Goal: Navigation & Orientation: Find specific page/section

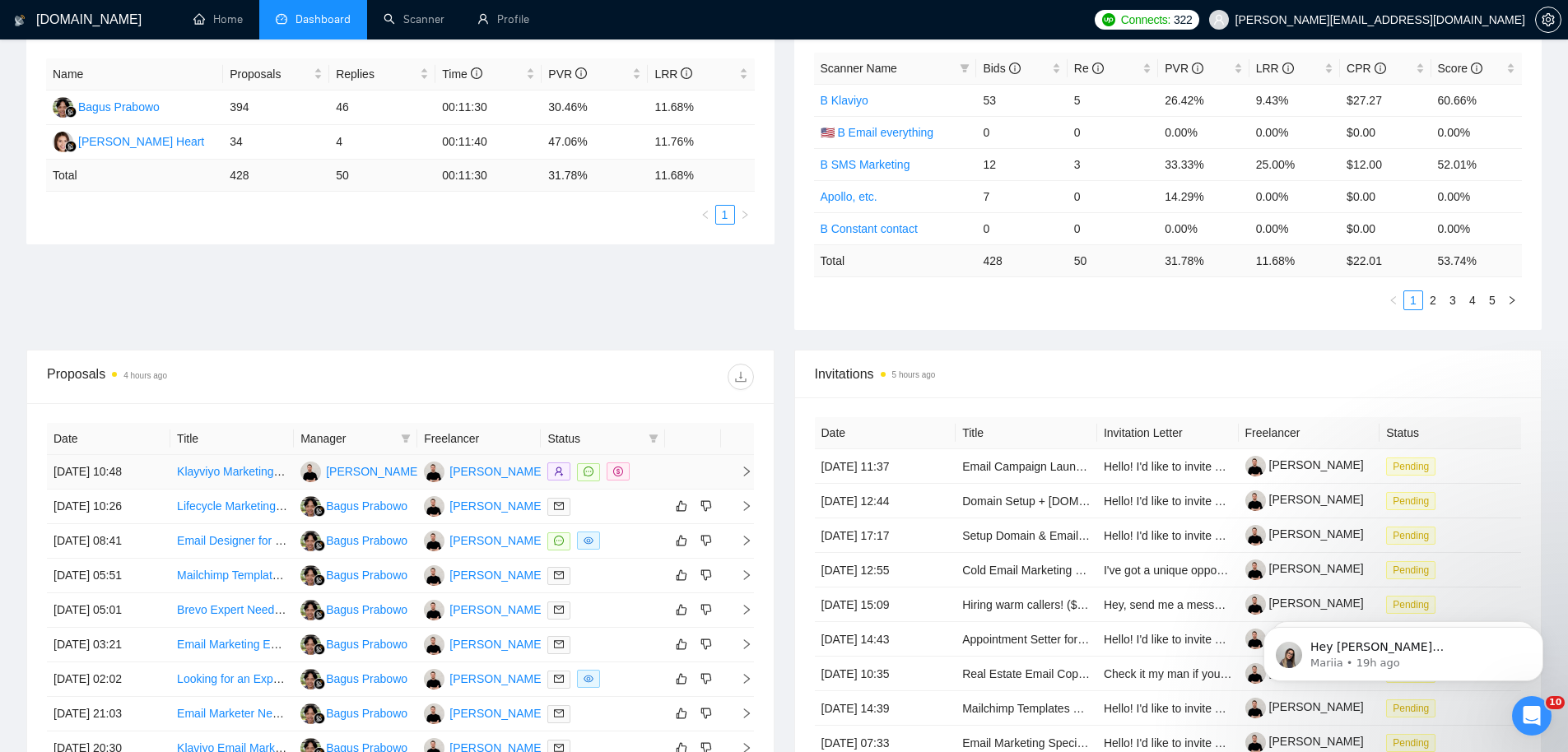
click at [505, 470] on div "[PERSON_NAME]" at bounding box center [497, 471] width 95 height 18
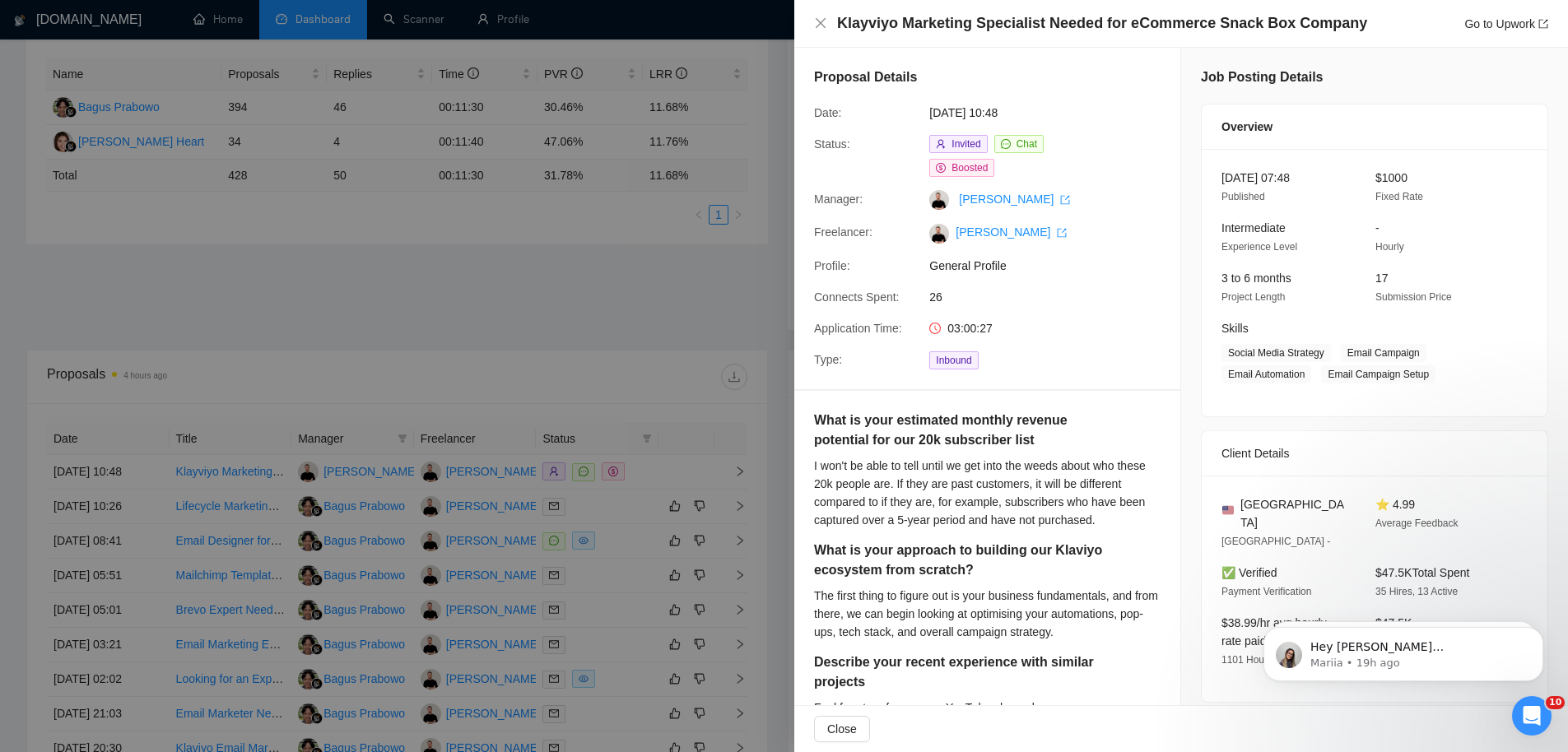
click at [636, 218] on div at bounding box center [784, 376] width 1568 height 752
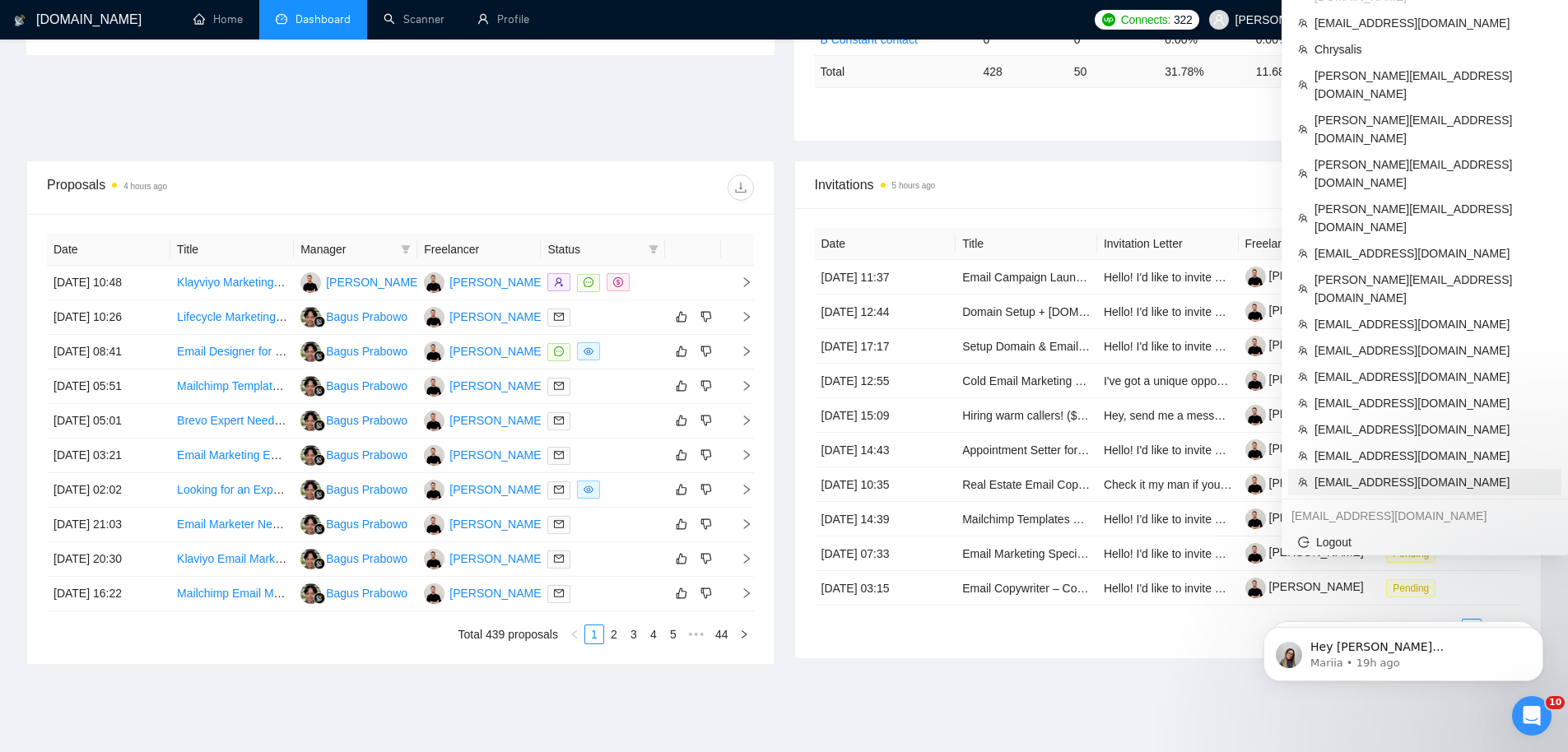
scroll to position [494, 0]
click at [1377, 446] on span "[EMAIL_ADDRESS][DOMAIN_NAME]" at bounding box center [1433, 455] width 237 height 18
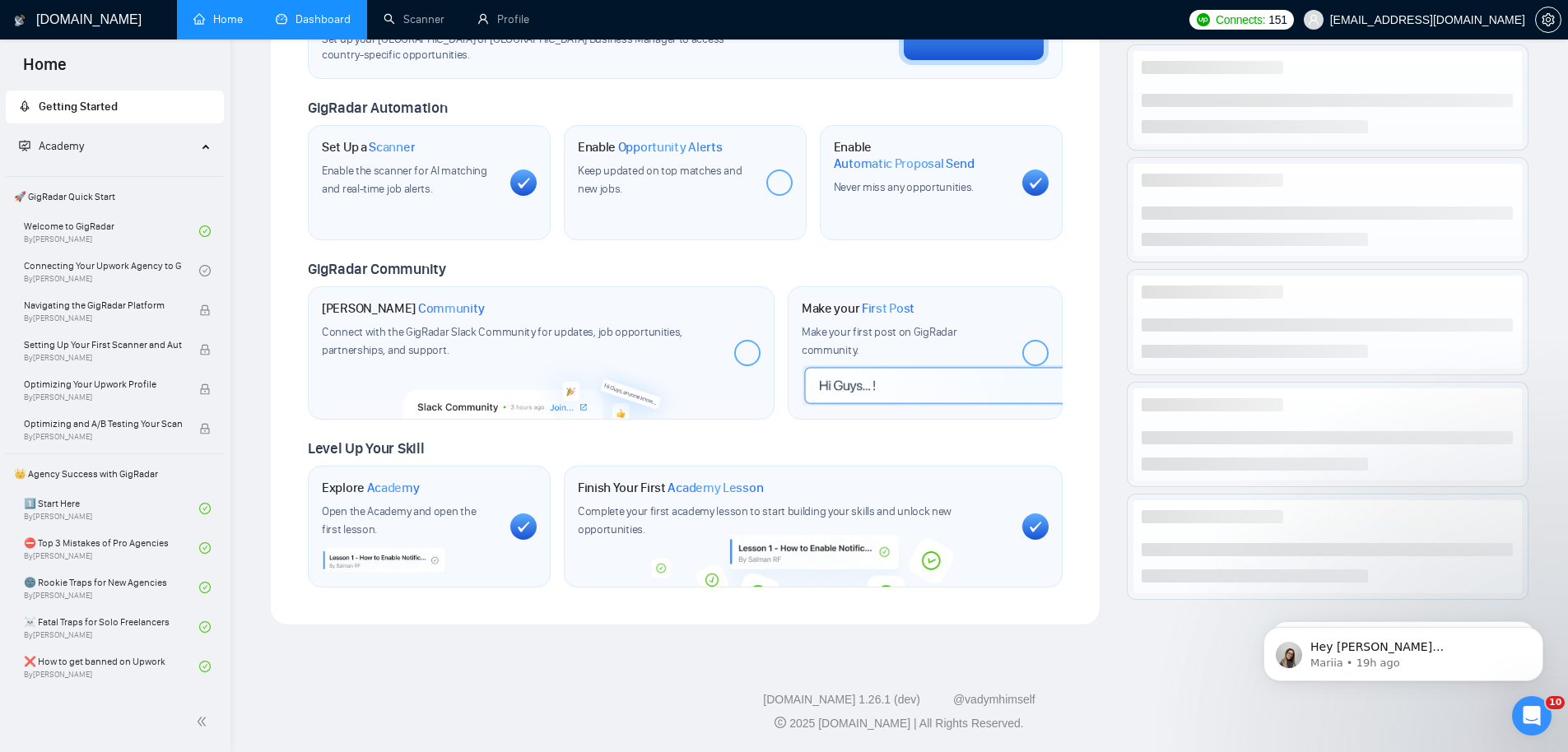
click at [307, 19] on link "Dashboard" at bounding box center [313, 19] width 75 height 14
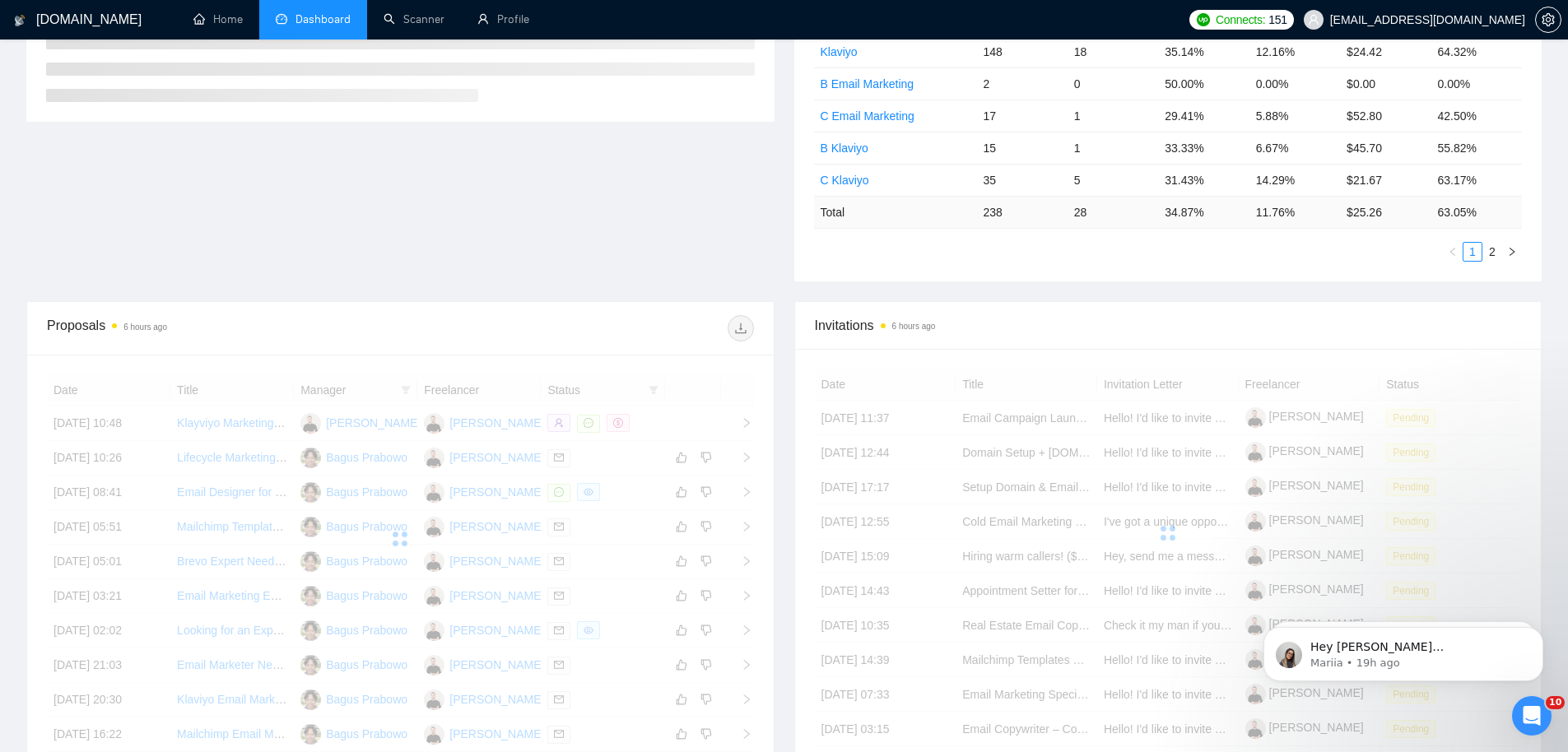
scroll to position [387, 0]
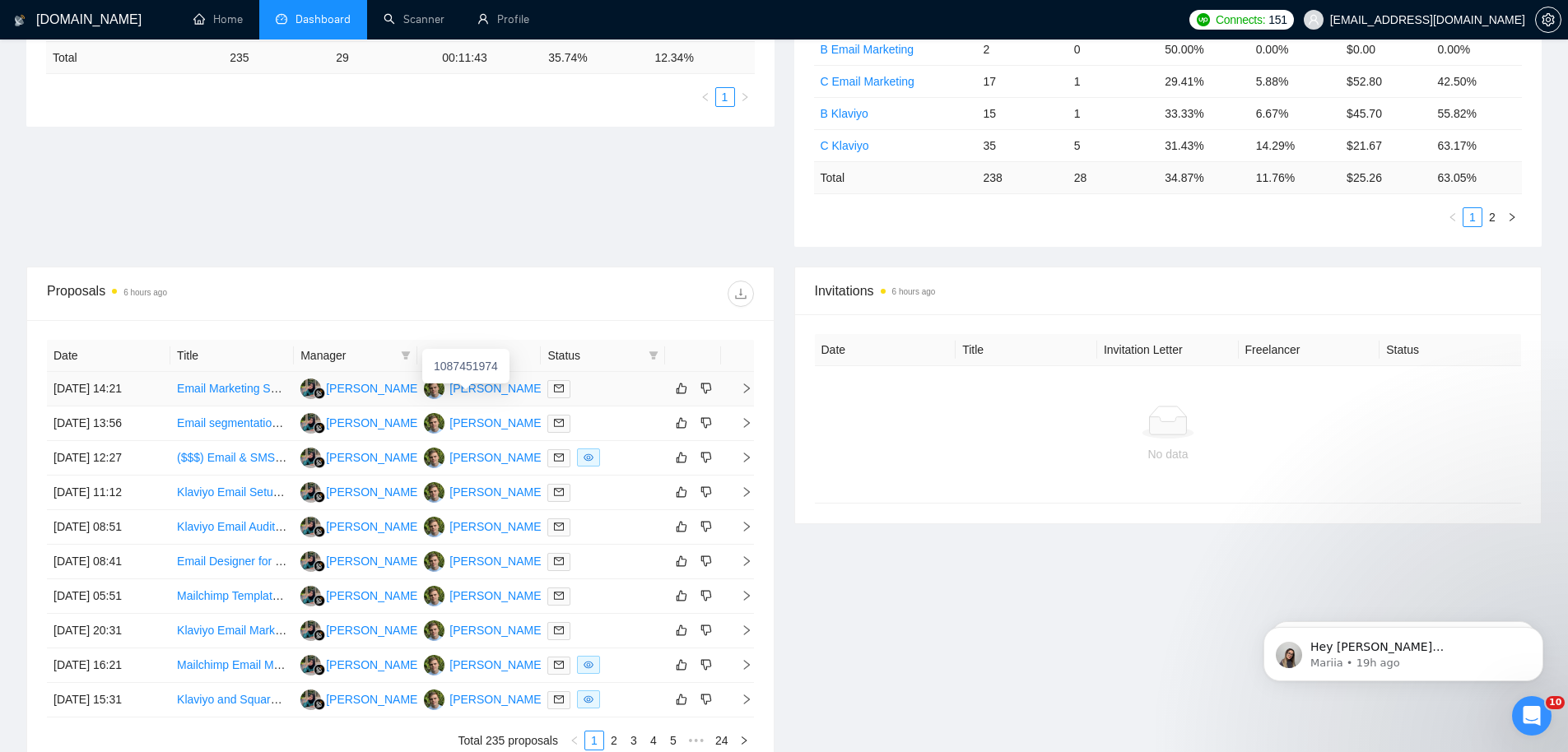
click at [482, 389] on div "[PERSON_NAME]" at bounding box center [497, 388] width 95 height 18
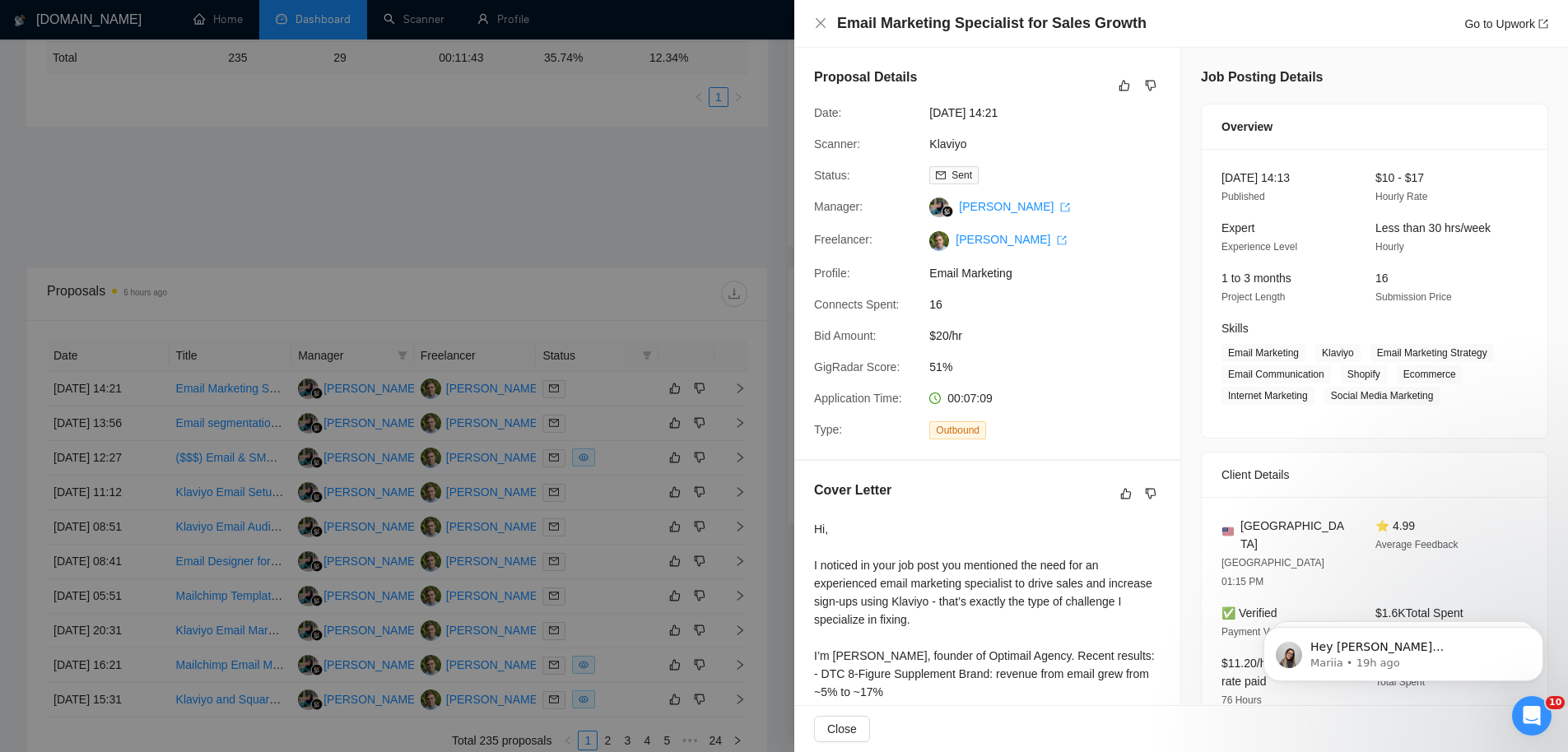
click at [418, 137] on div at bounding box center [784, 376] width 1568 height 752
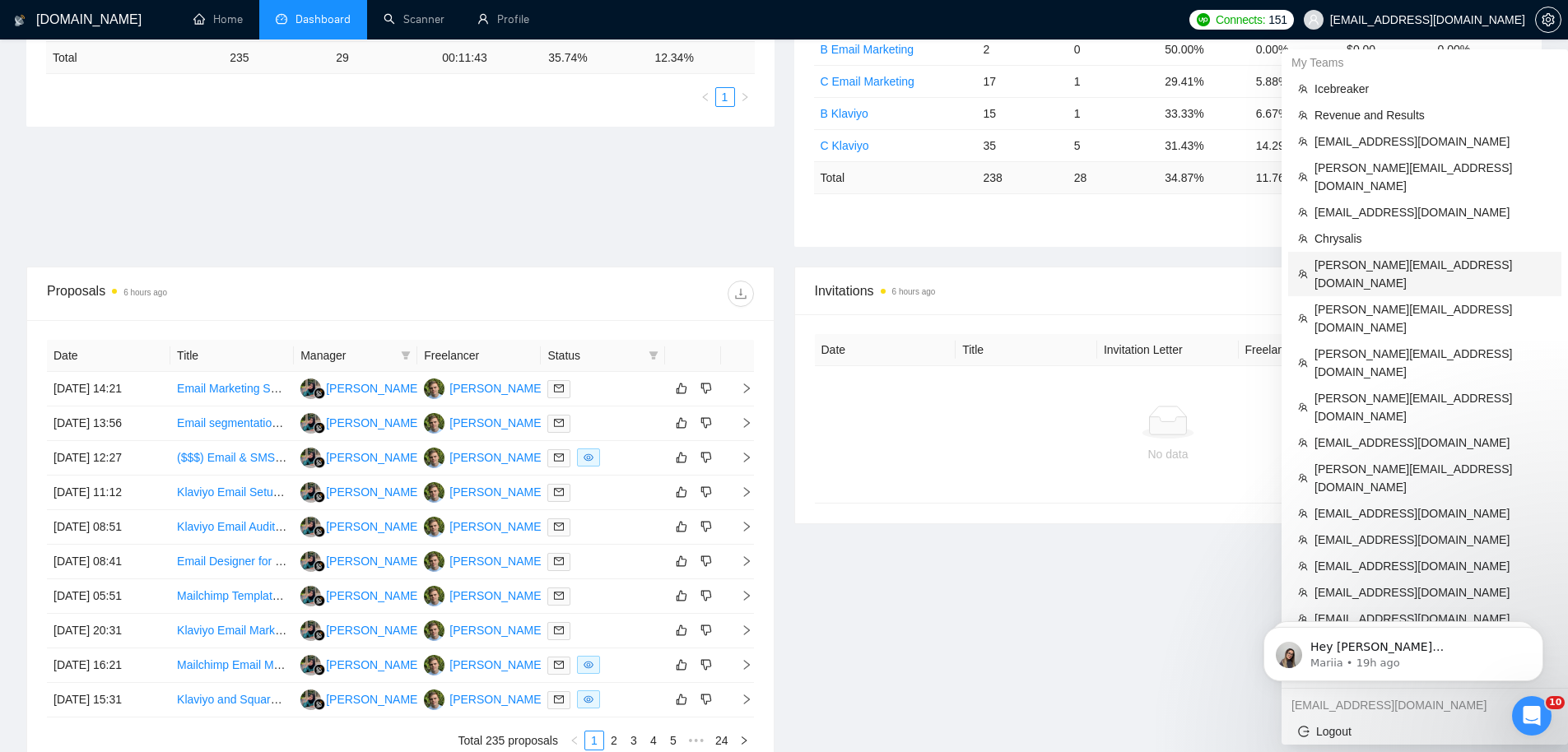
click at [1333, 256] on span "[PERSON_NAME][EMAIL_ADDRESS][DOMAIN_NAME]" at bounding box center [1433, 274] width 237 height 37
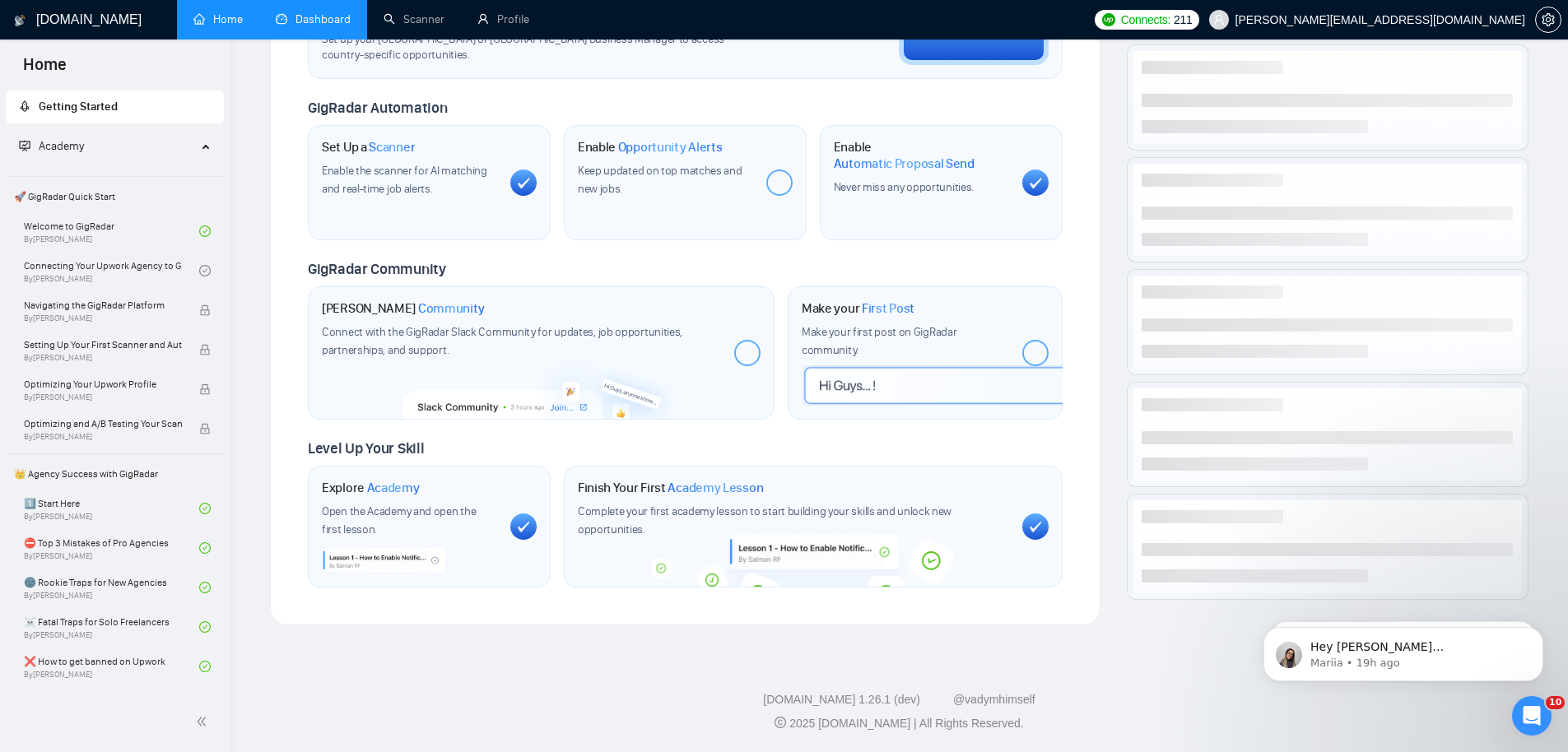
click at [342, 15] on link "Dashboard" at bounding box center [313, 19] width 75 height 14
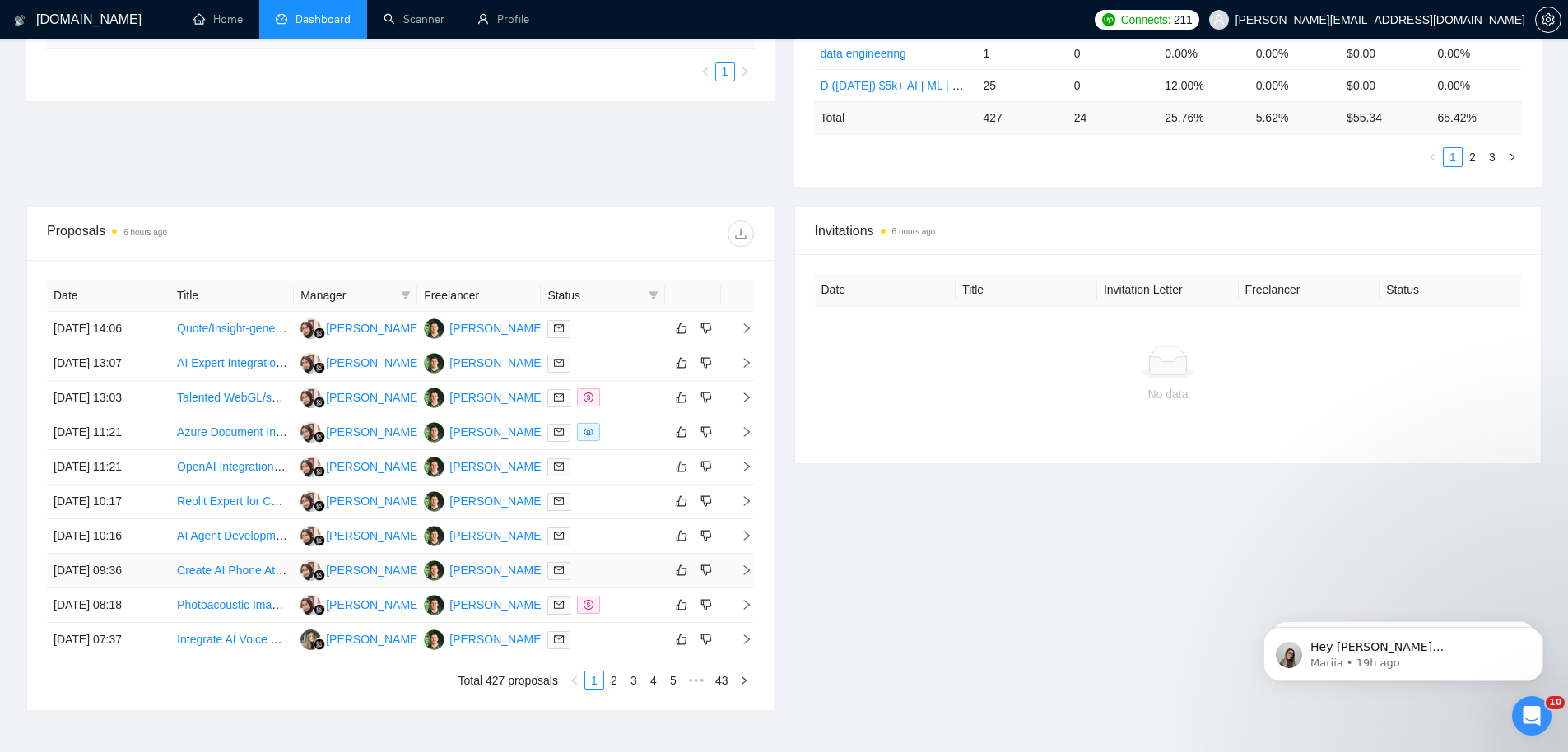
scroll to position [522, 0]
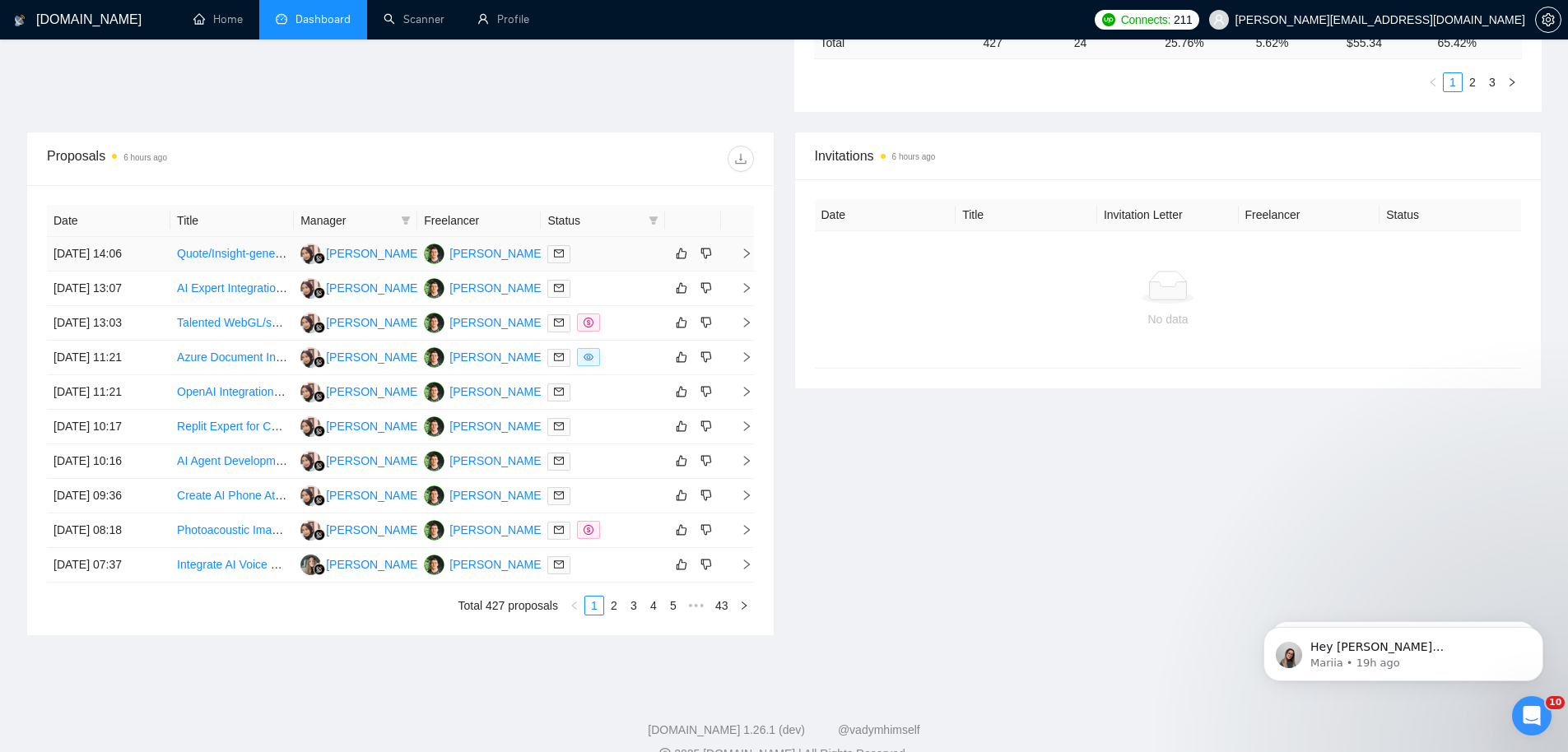
click at [479, 255] on div "[PERSON_NAME]" at bounding box center [497, 253] width 95 height 18
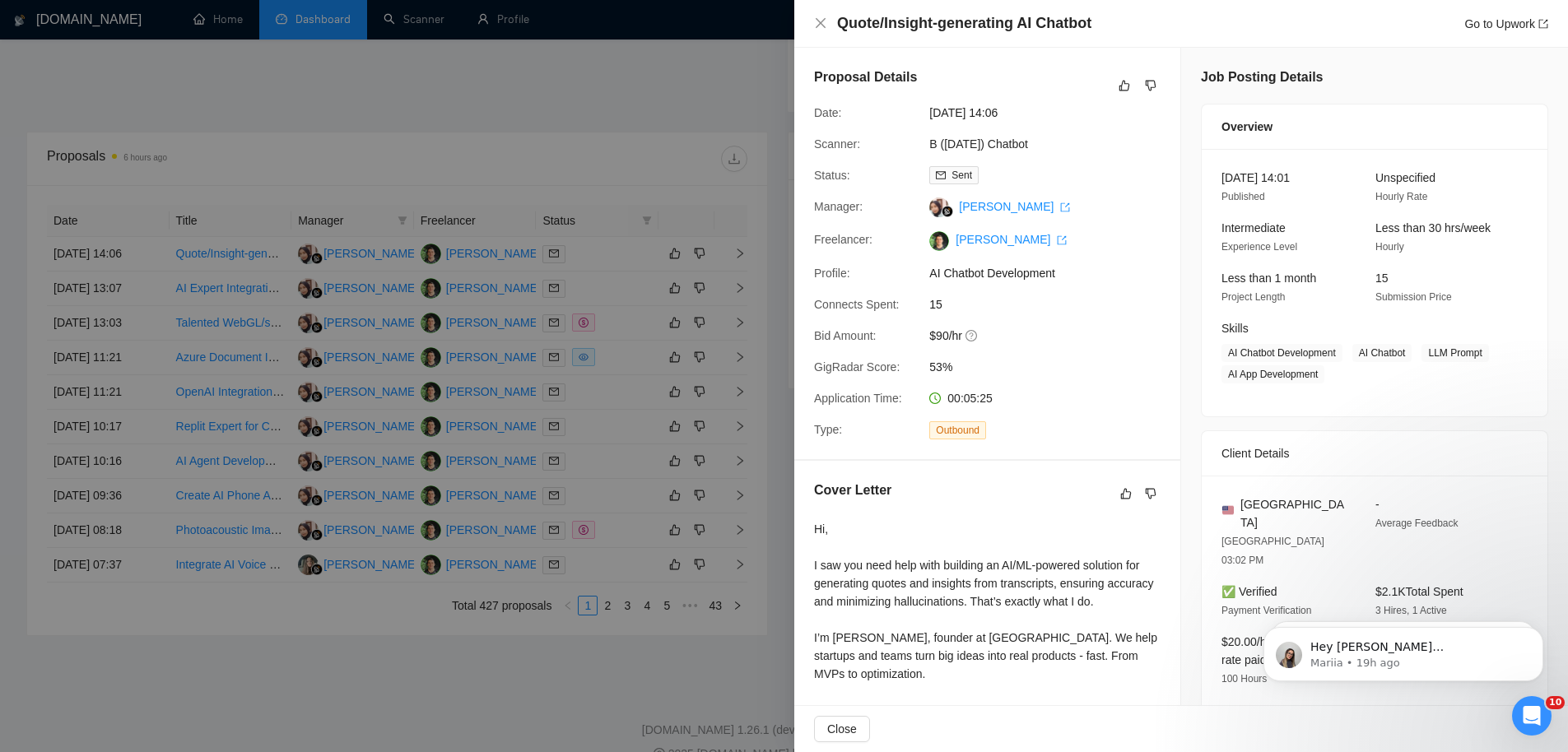
click at [314, 105] on div at bounding box center [784, 376] width 1568 height 752
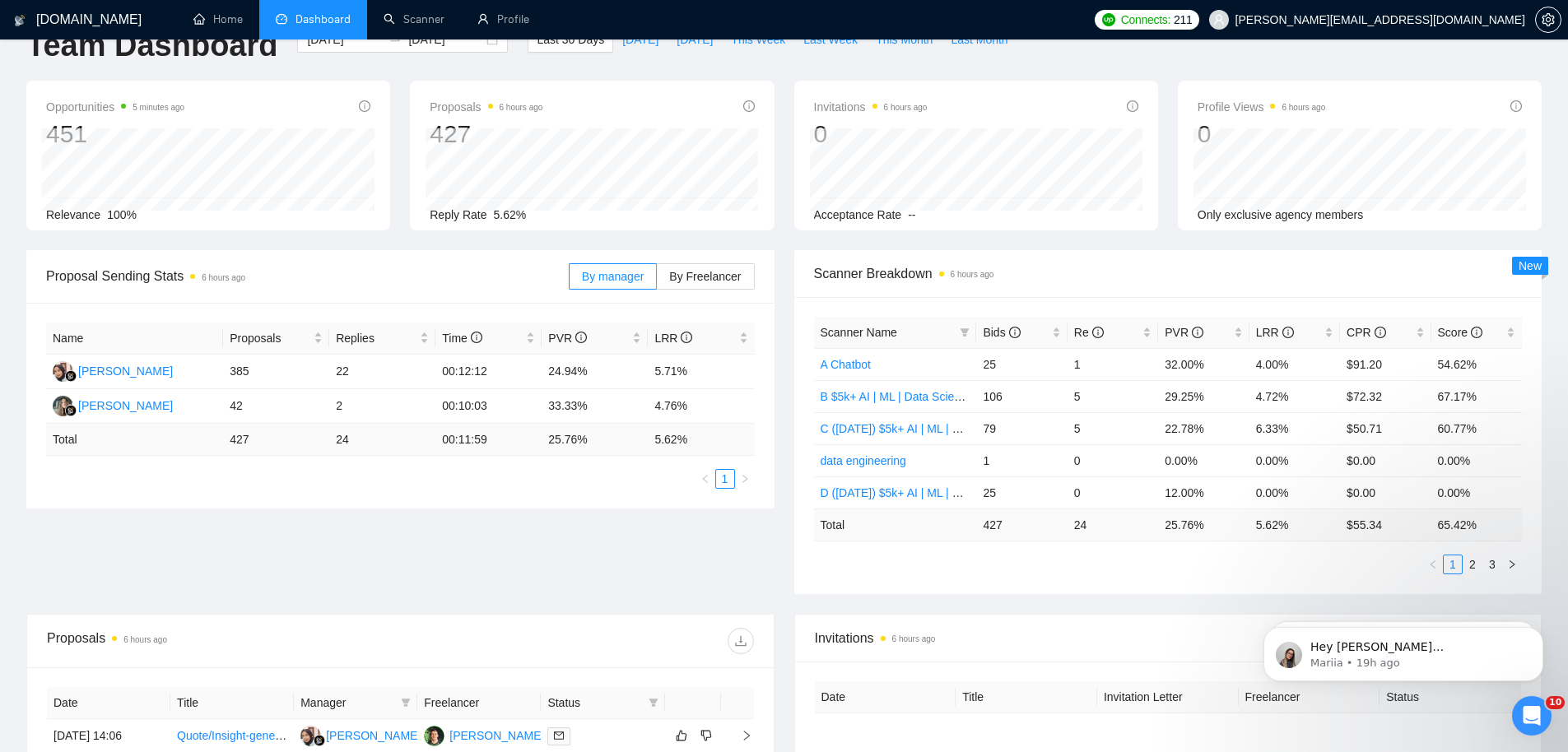
scroll to position [0, 0]
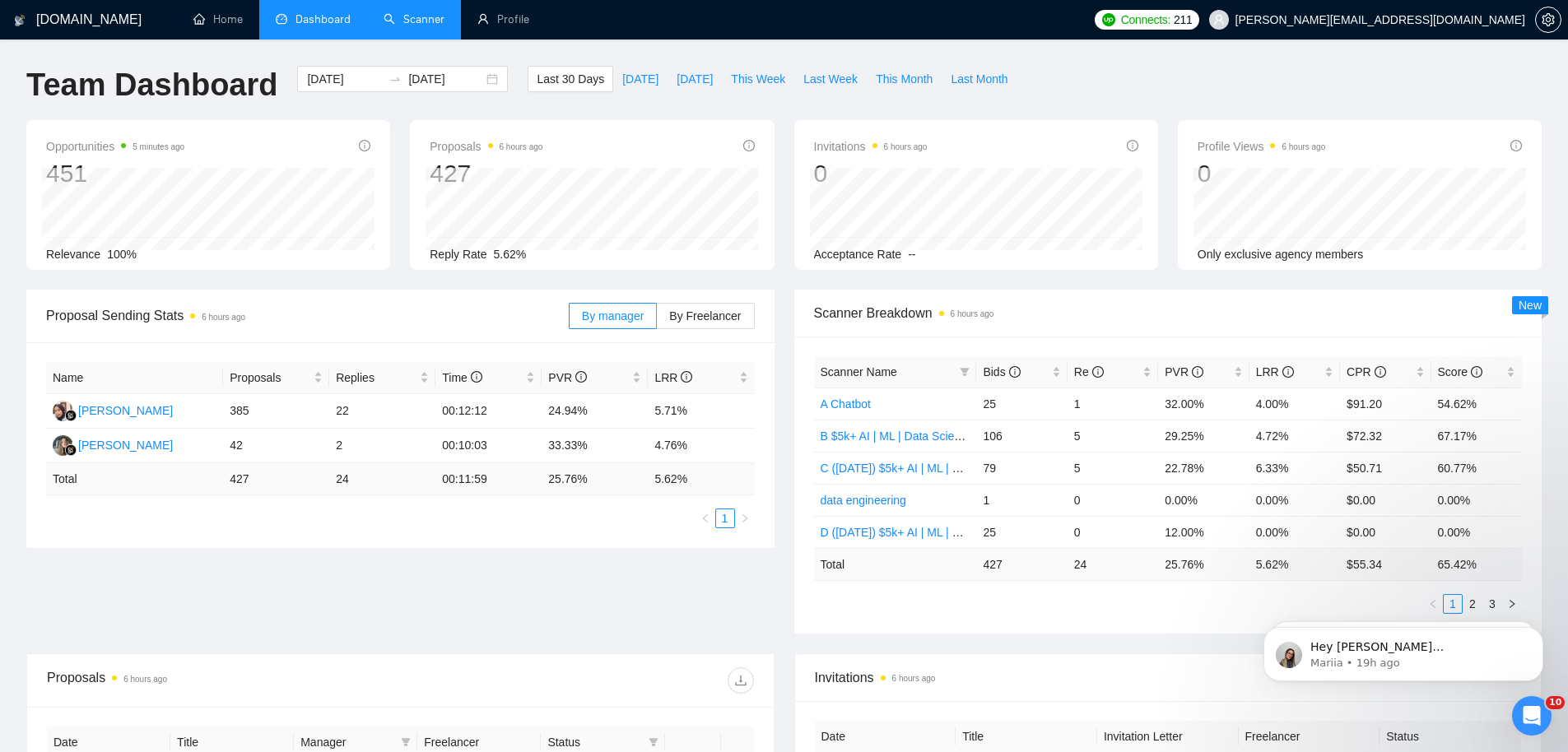
click at [405, 14] on link "Scanner" at bounding box center [414, 19] width 61 height 14
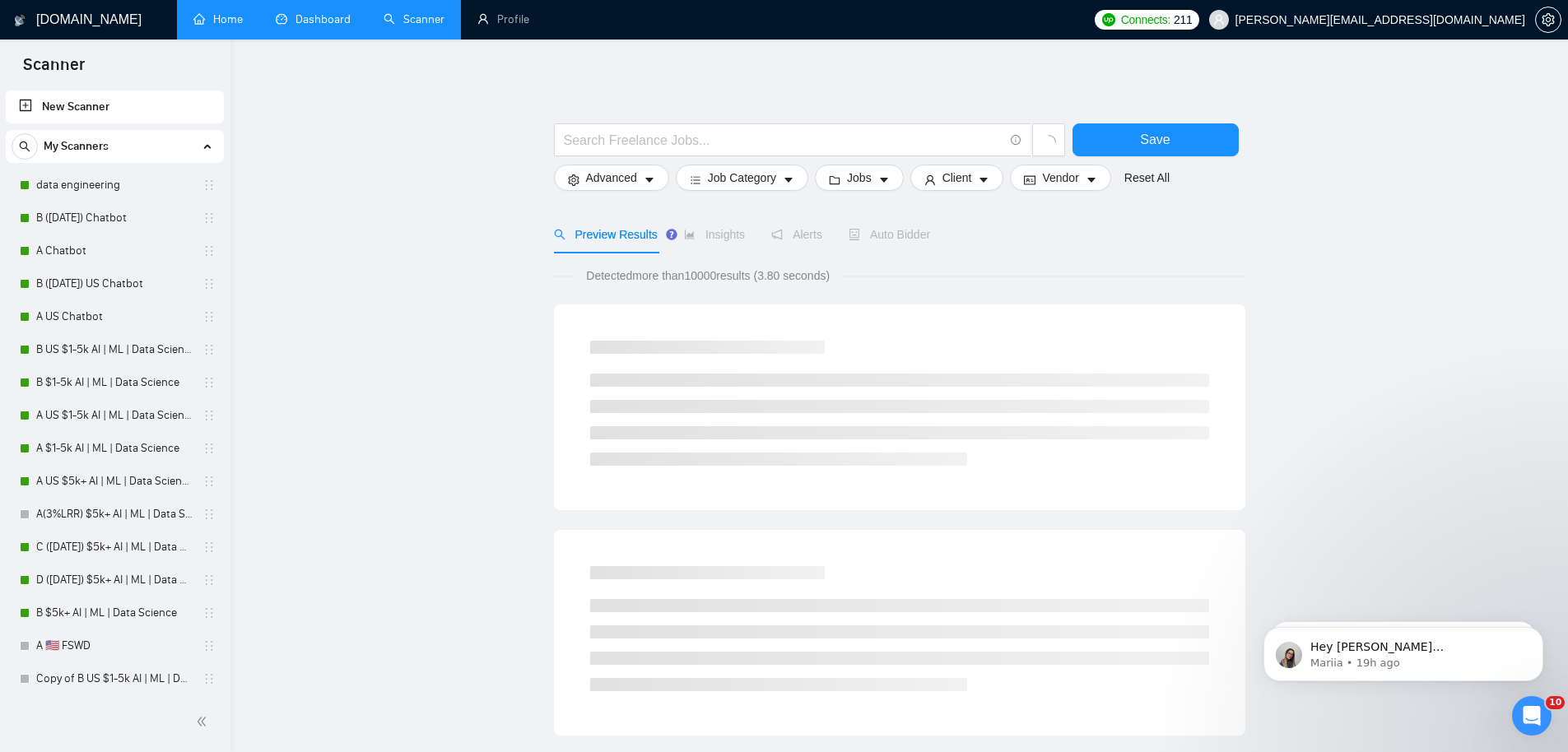
click at [235, 25] on link "Home" at bounding box center [218, 19] width 49 height 14
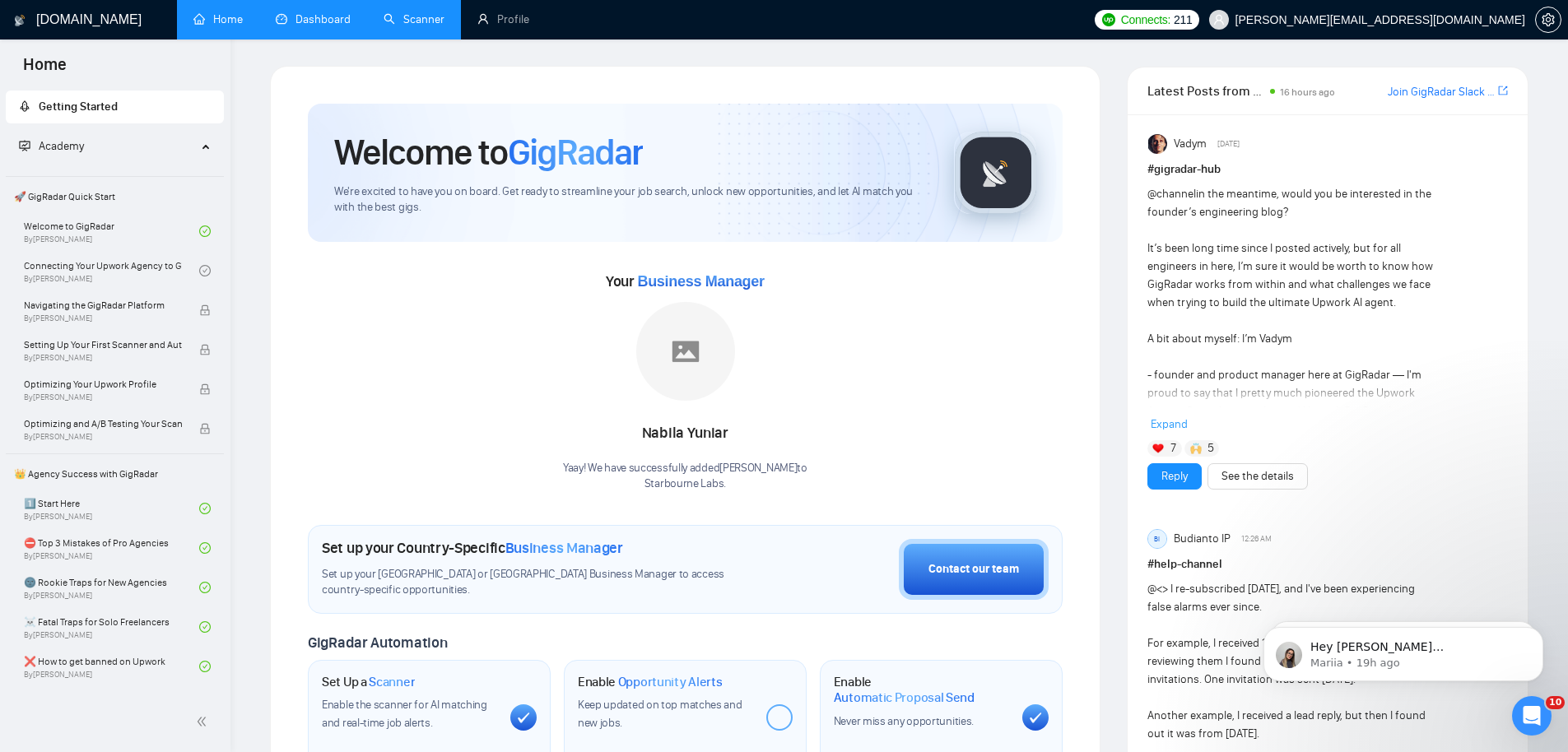
scroll to position [3, 0]
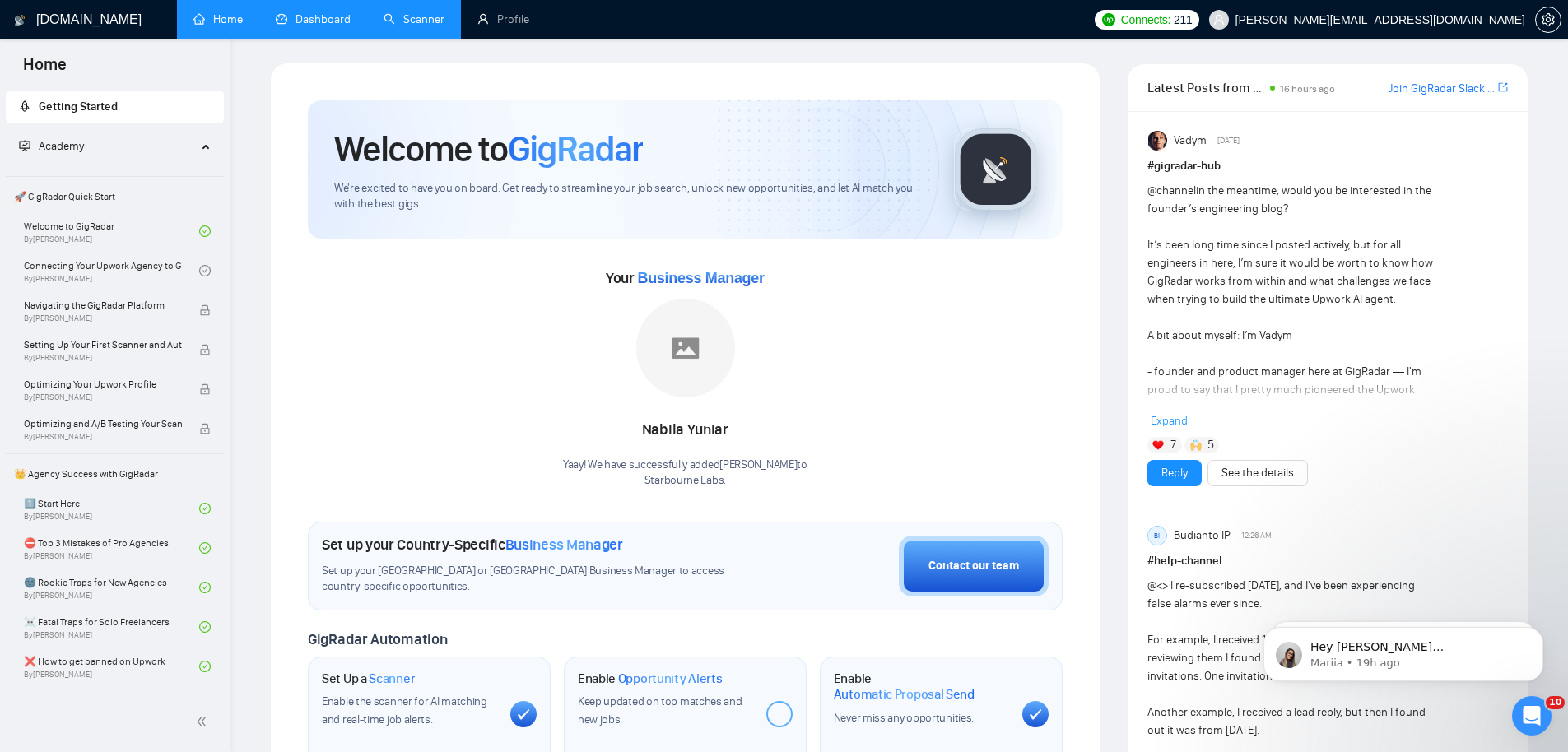
click at [76, 141] on span "Academy" at bounding box center [60, 146] width 45 height 14
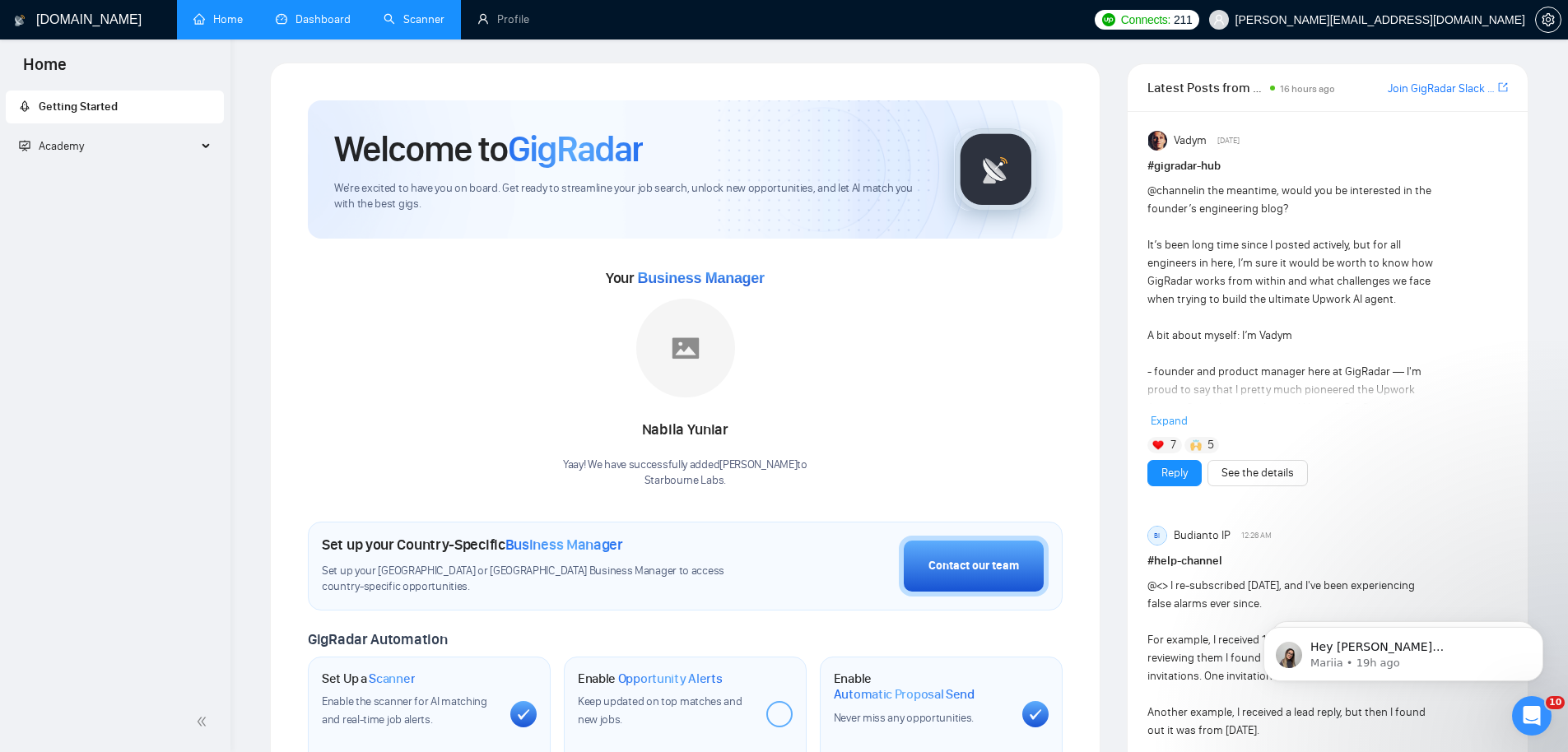
click at [91, 141] on span "Academy" at bounding box center [107, 146] width 178 height 33
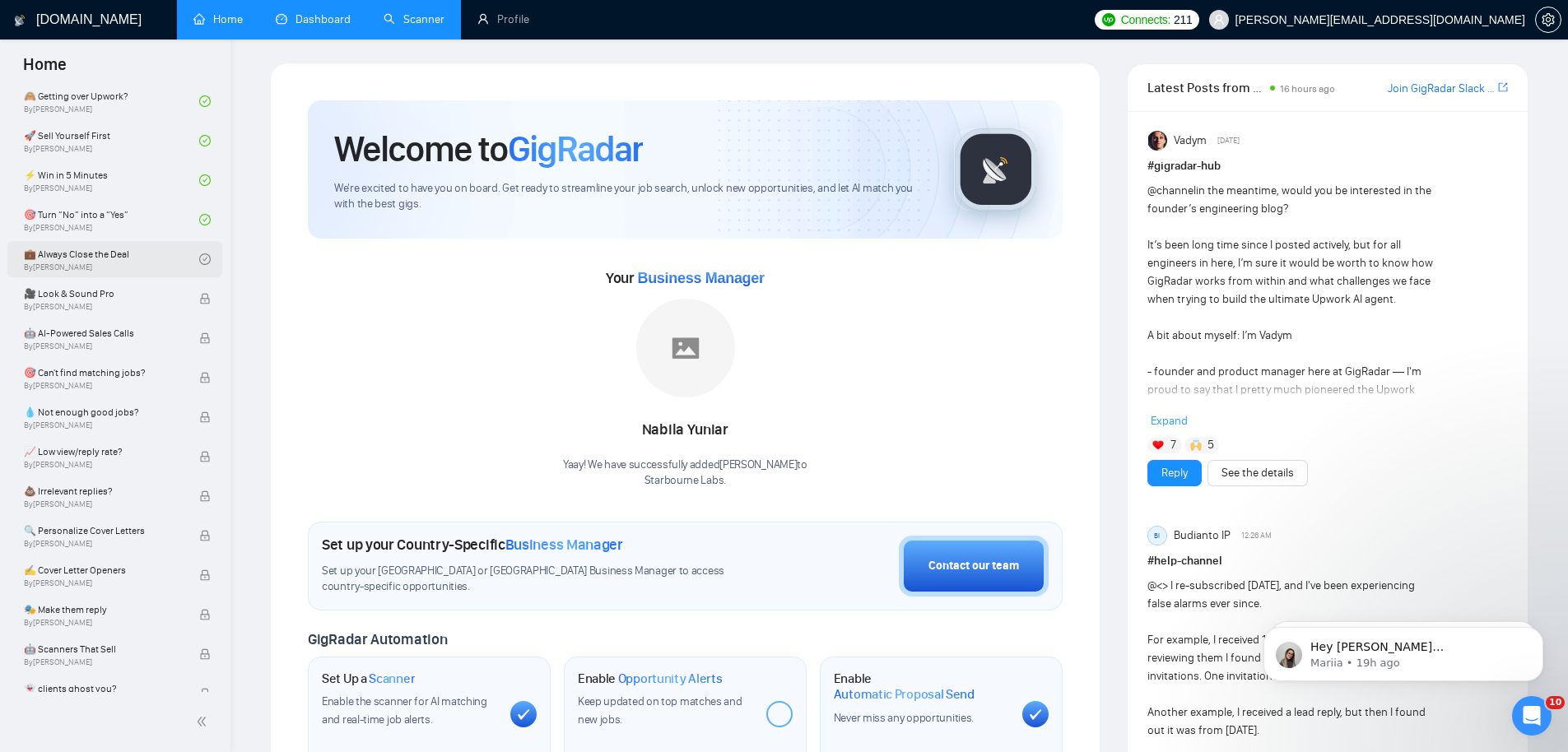
scroll to position [721, 0]
